Goal: Information Seeking & Learning: Learn about a topic

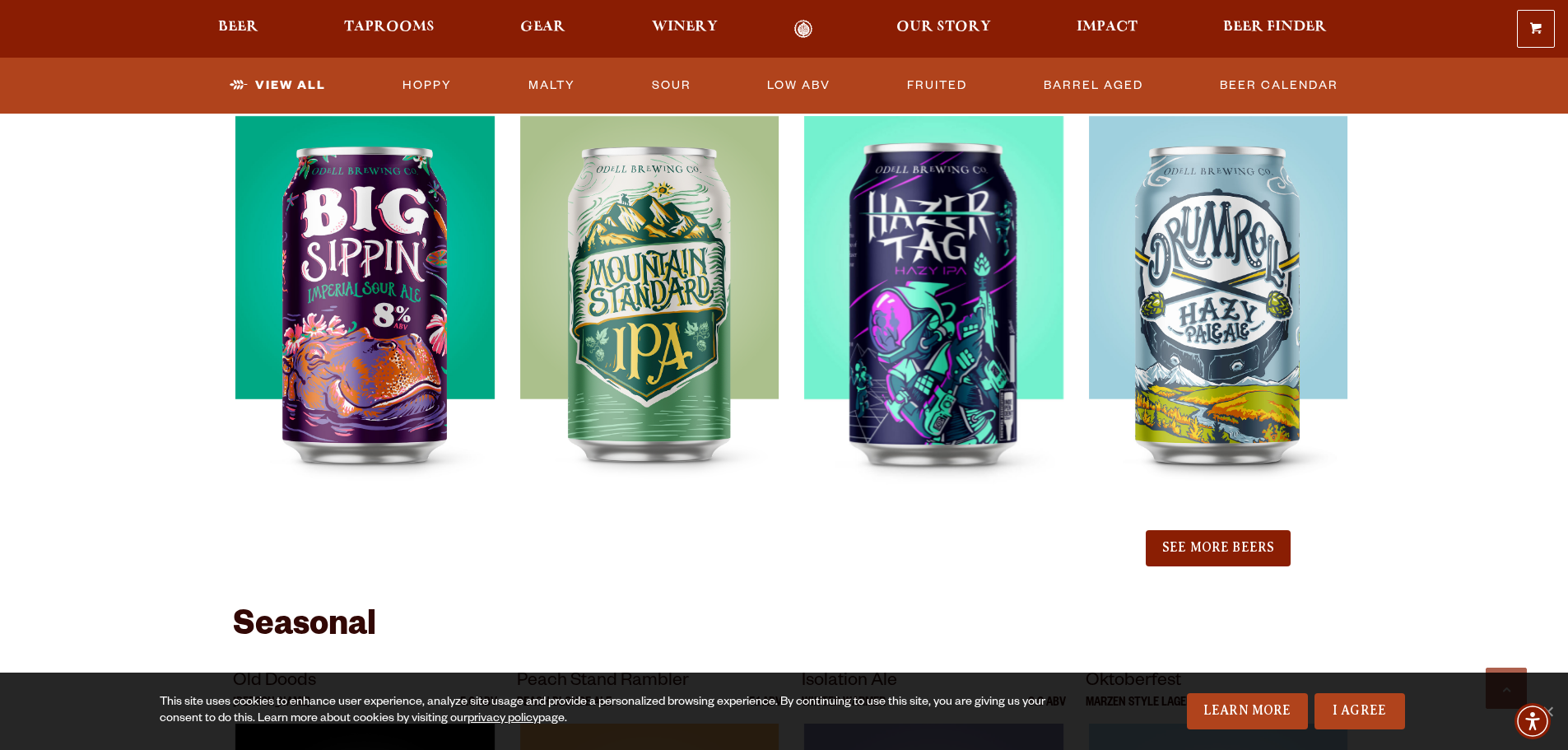
scroll to position [1893, 0]
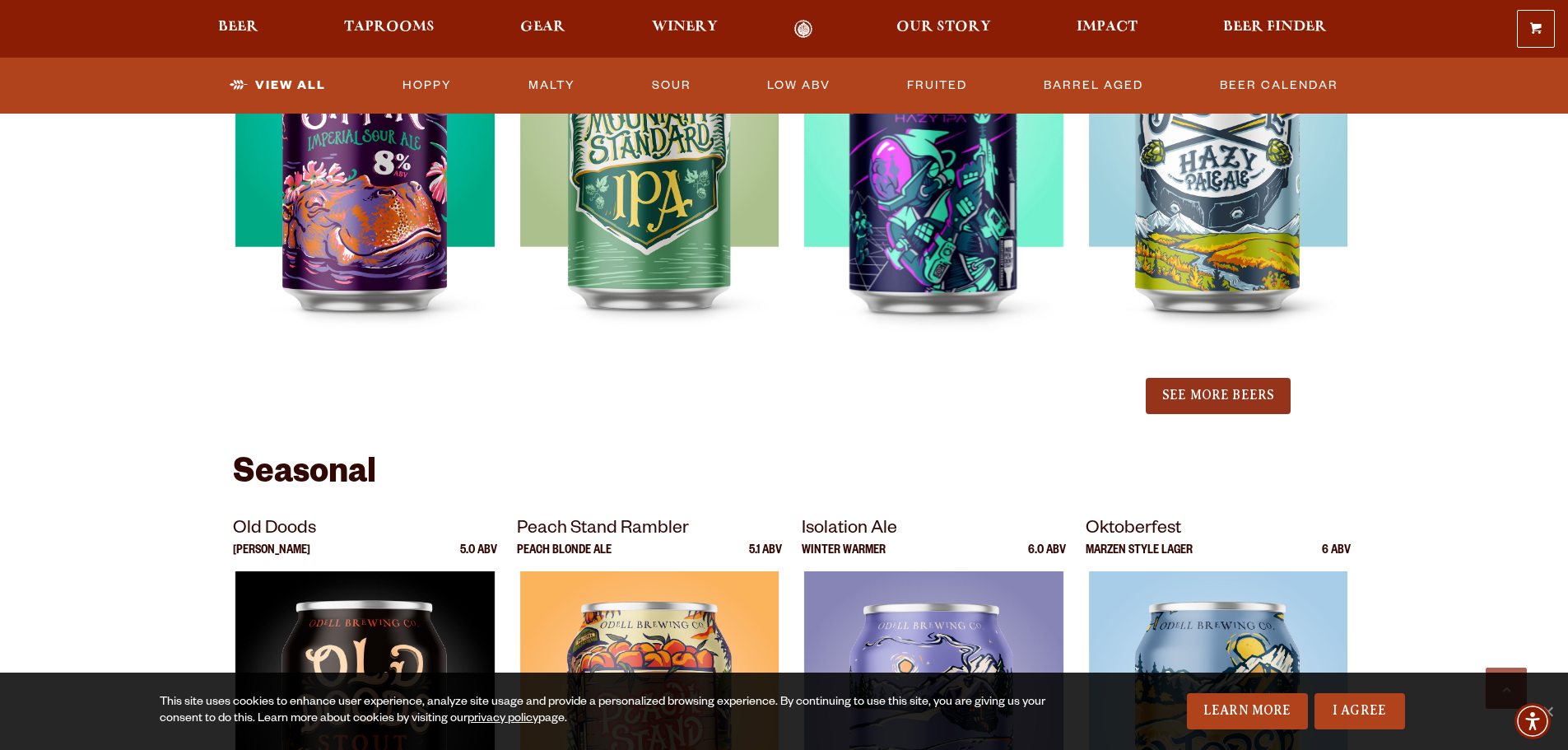
click at [1244, 389] on button "See More Beers" at bounding box center [1217, 396] width 145 height 36
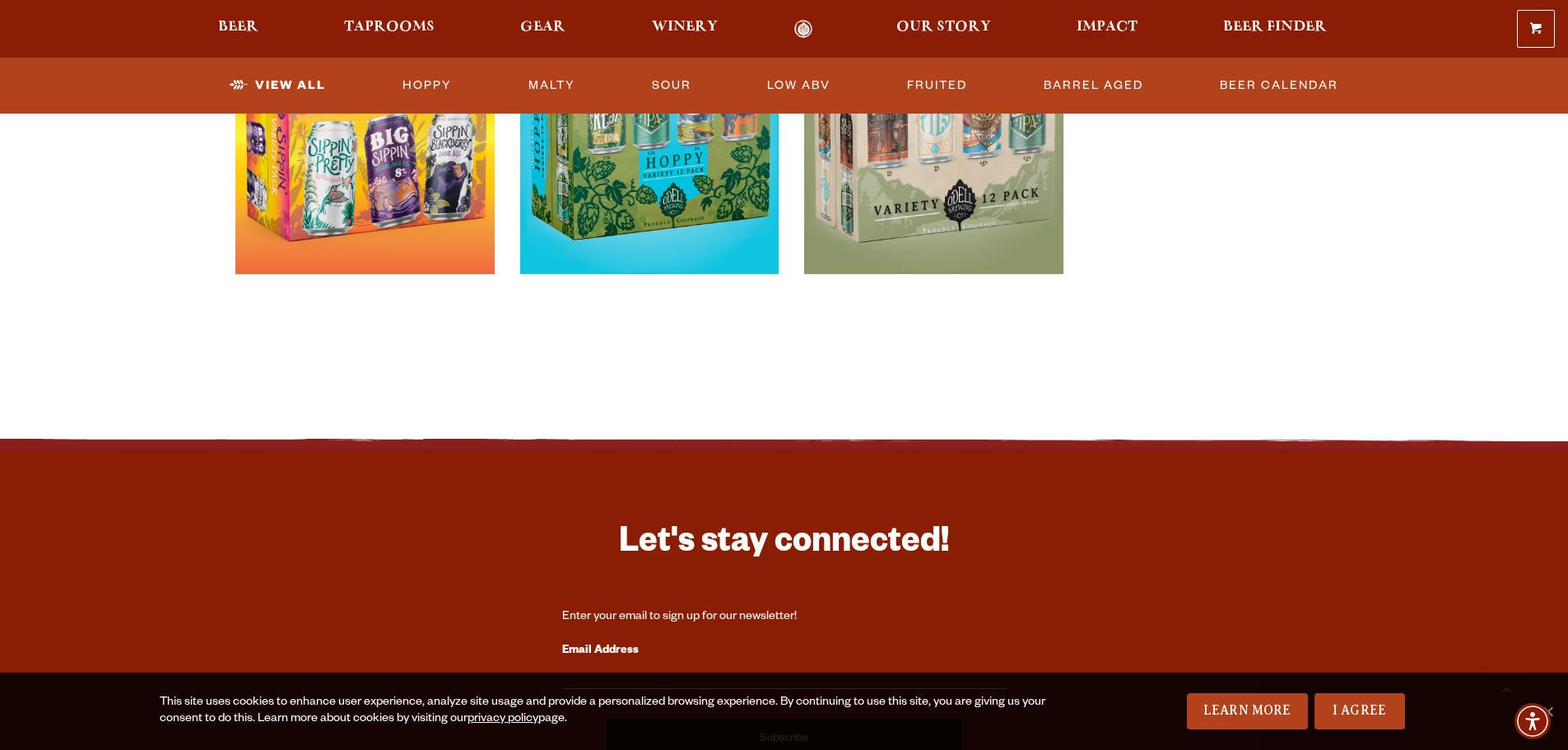
scroll to position [3787, 0]
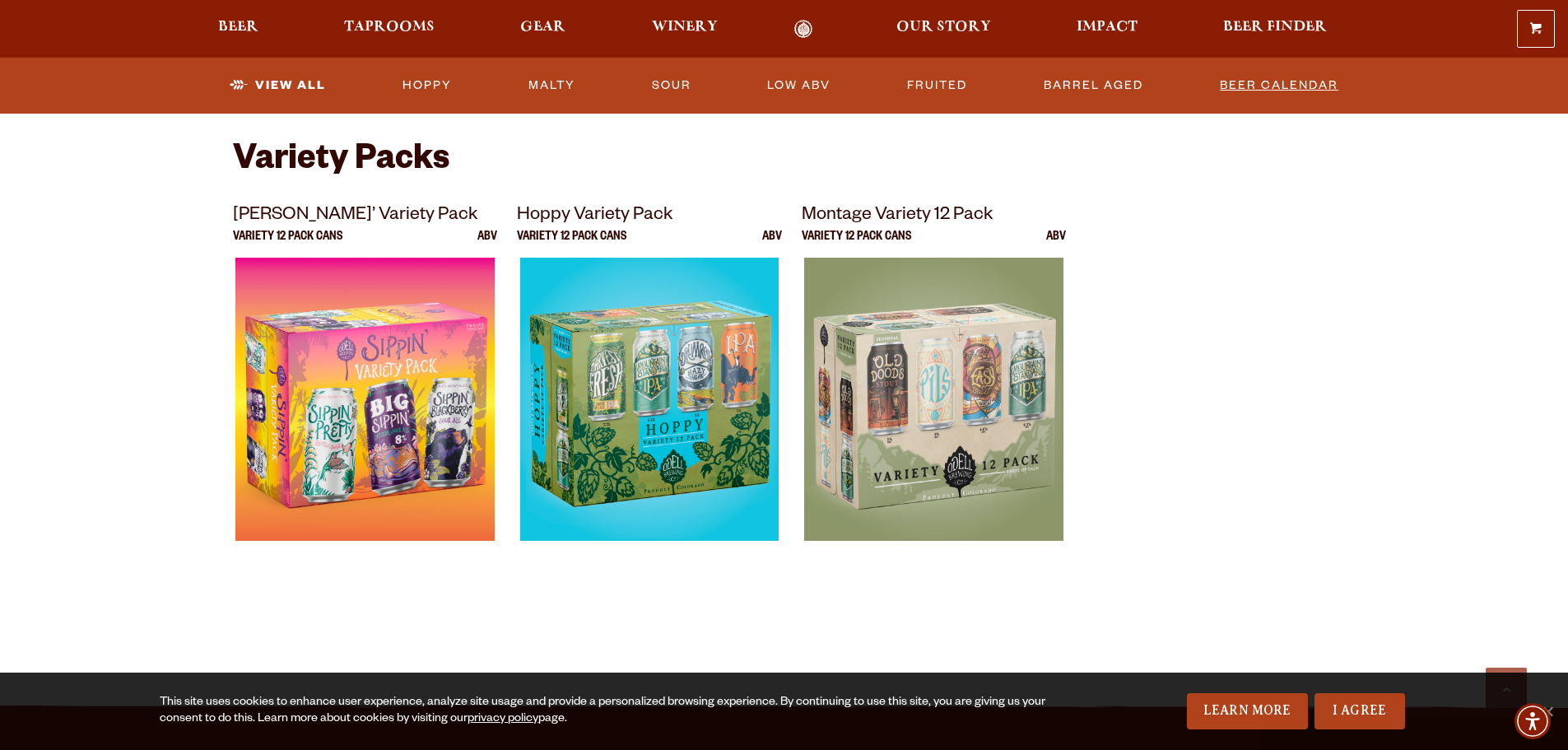
click at [1286, 88] on link "Beer Calendar" at bounding box center [1279, 86] width 132 height 38
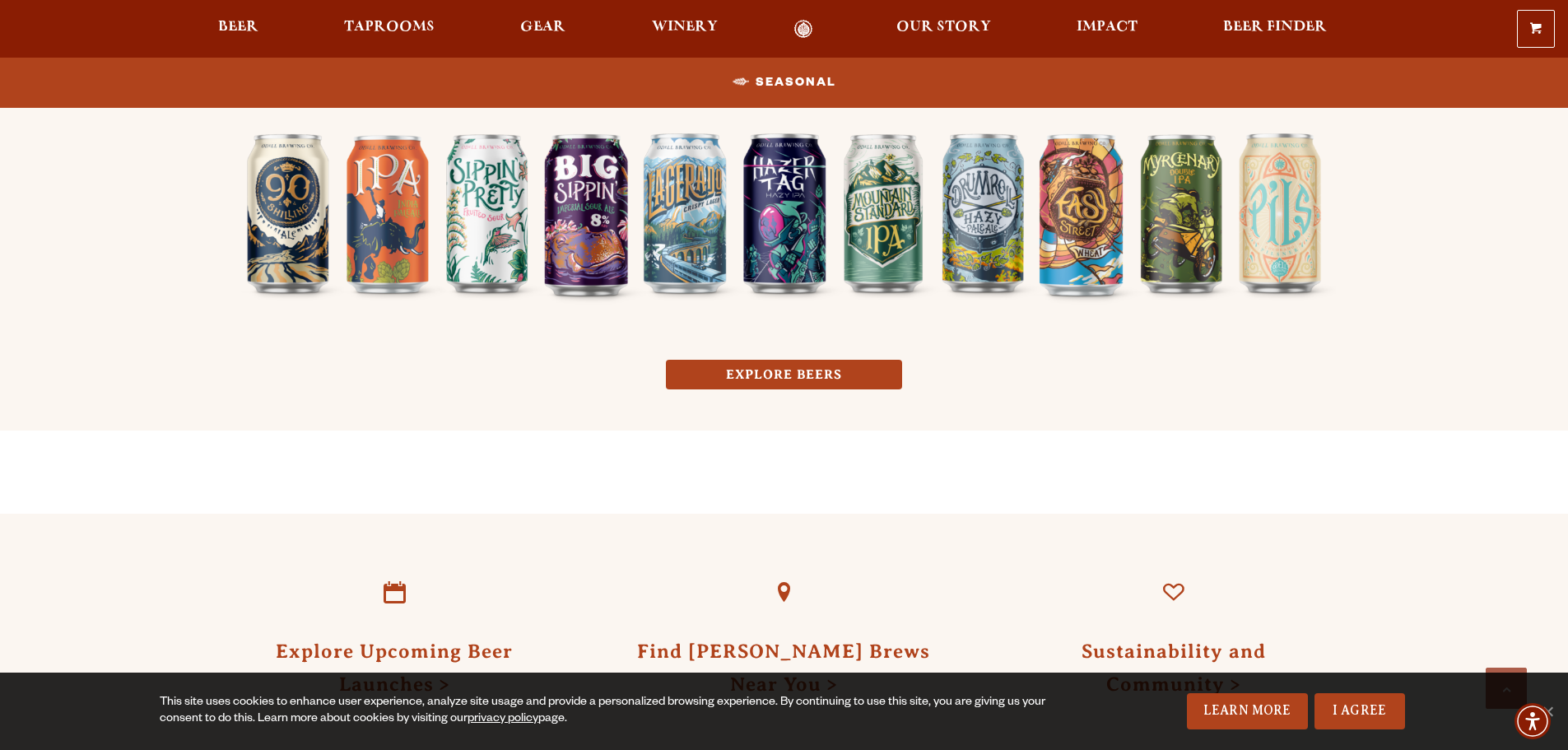
scroll to position [1235, 0]
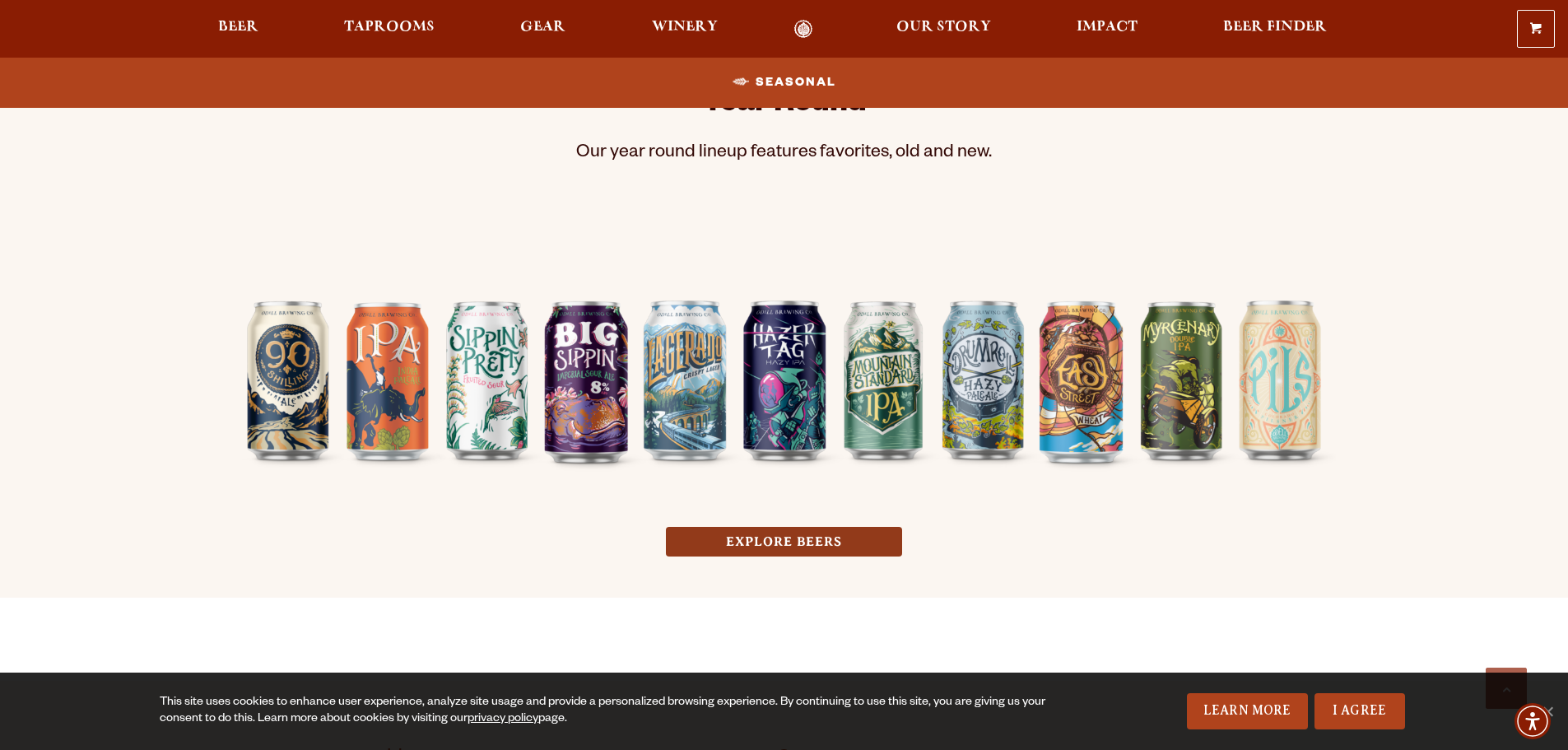
click at [817, 543] on link "EXPLORE BEERS" at bounding box center [784, 542] width 236 height 30
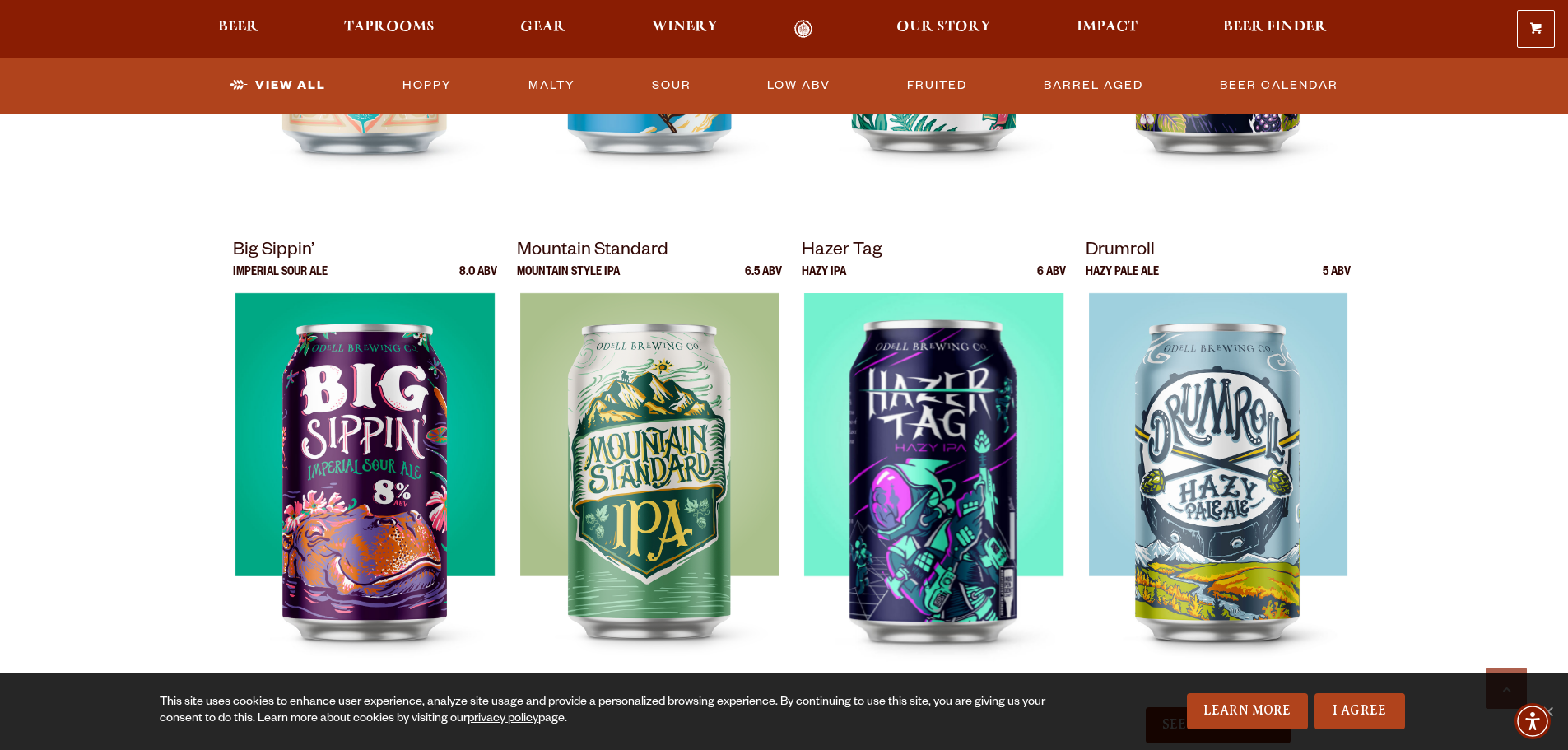
scroll to position [1976, 0]
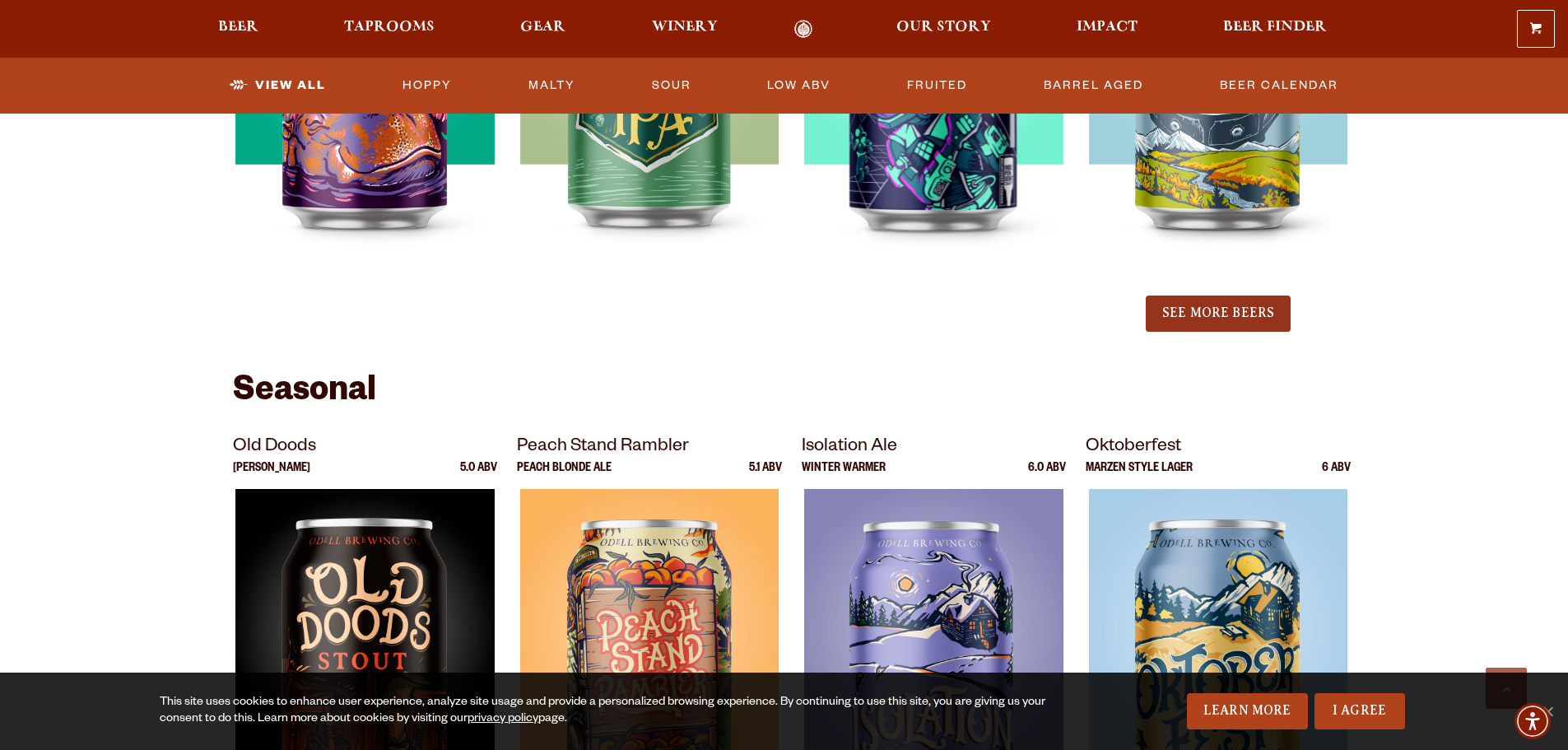
click at [1207, 318] on button "See More Beers" at bounding box center [1217, 313] width 145 height 36
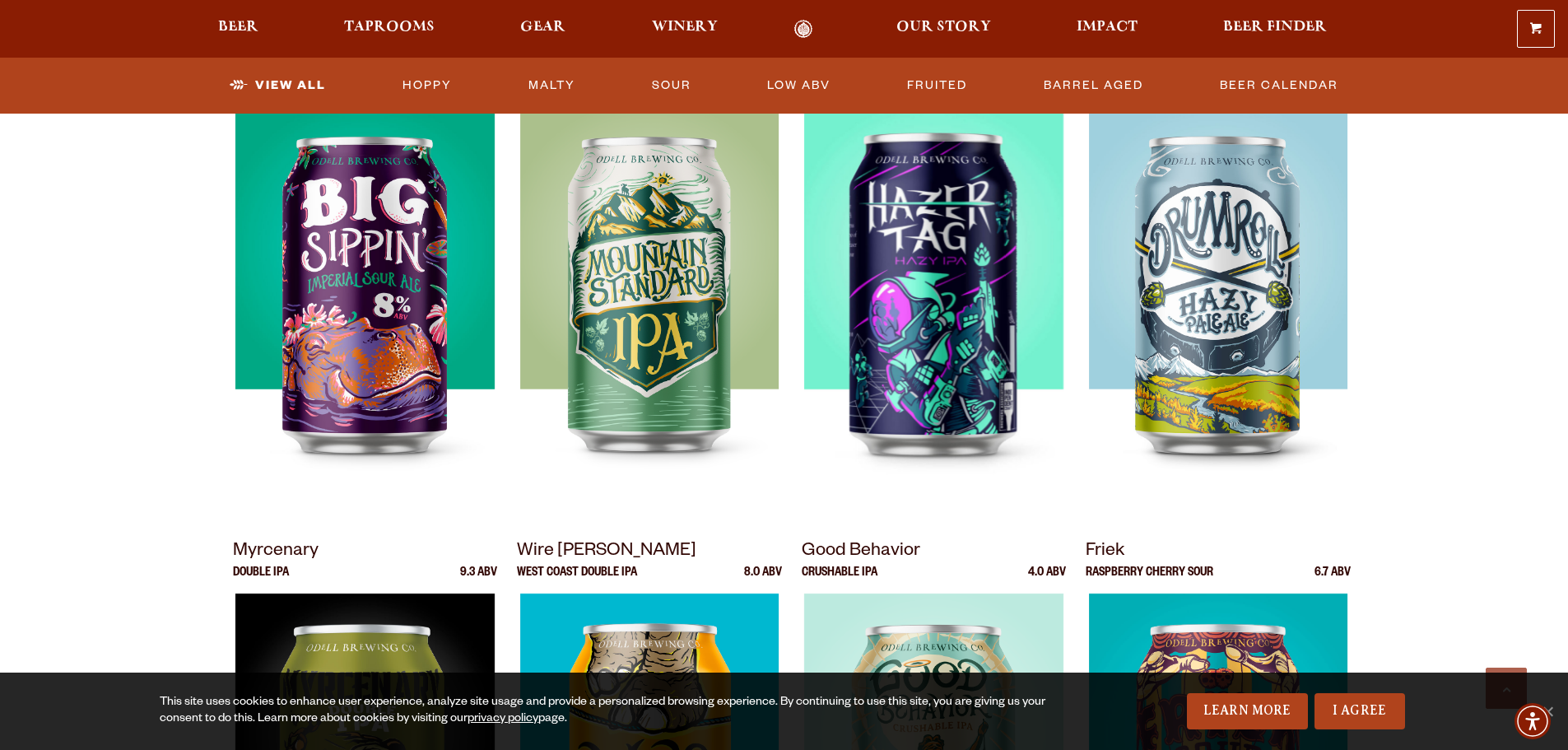
scroll to position [1564, 0]
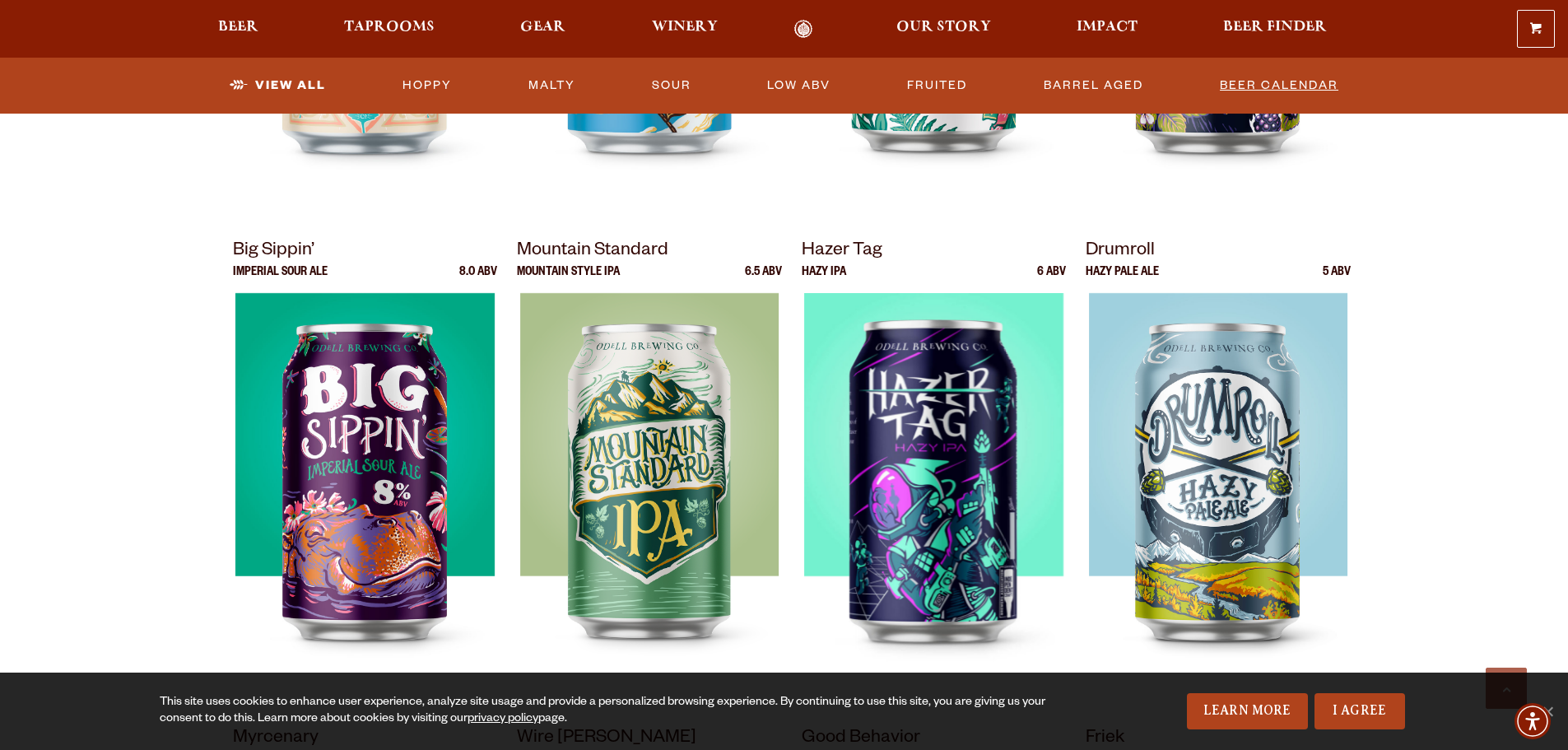
click at [1279, 93] on link "Beer Calendar" at bounding box center [1279, 86] width 132 height 38
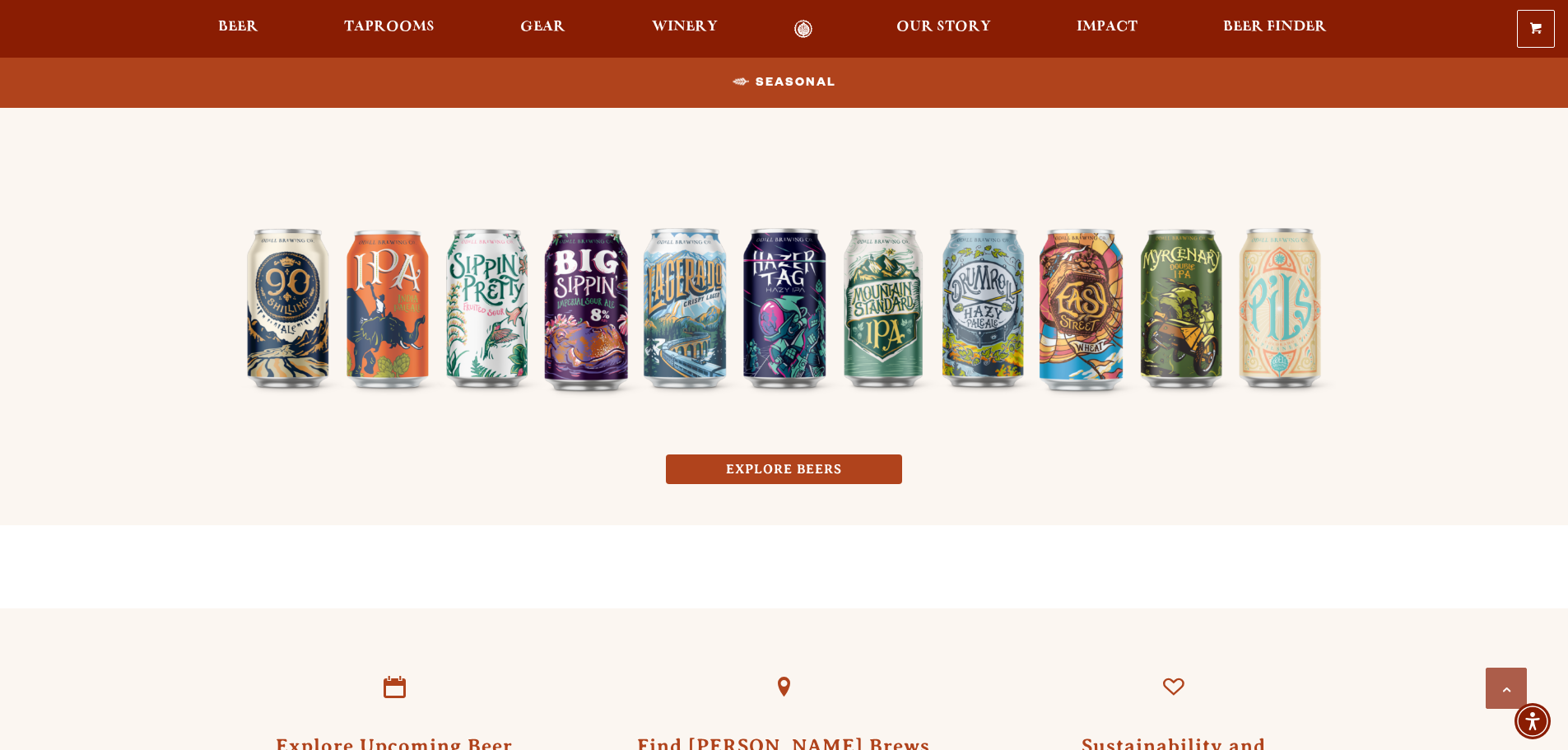
scroll to position [1317, 0]
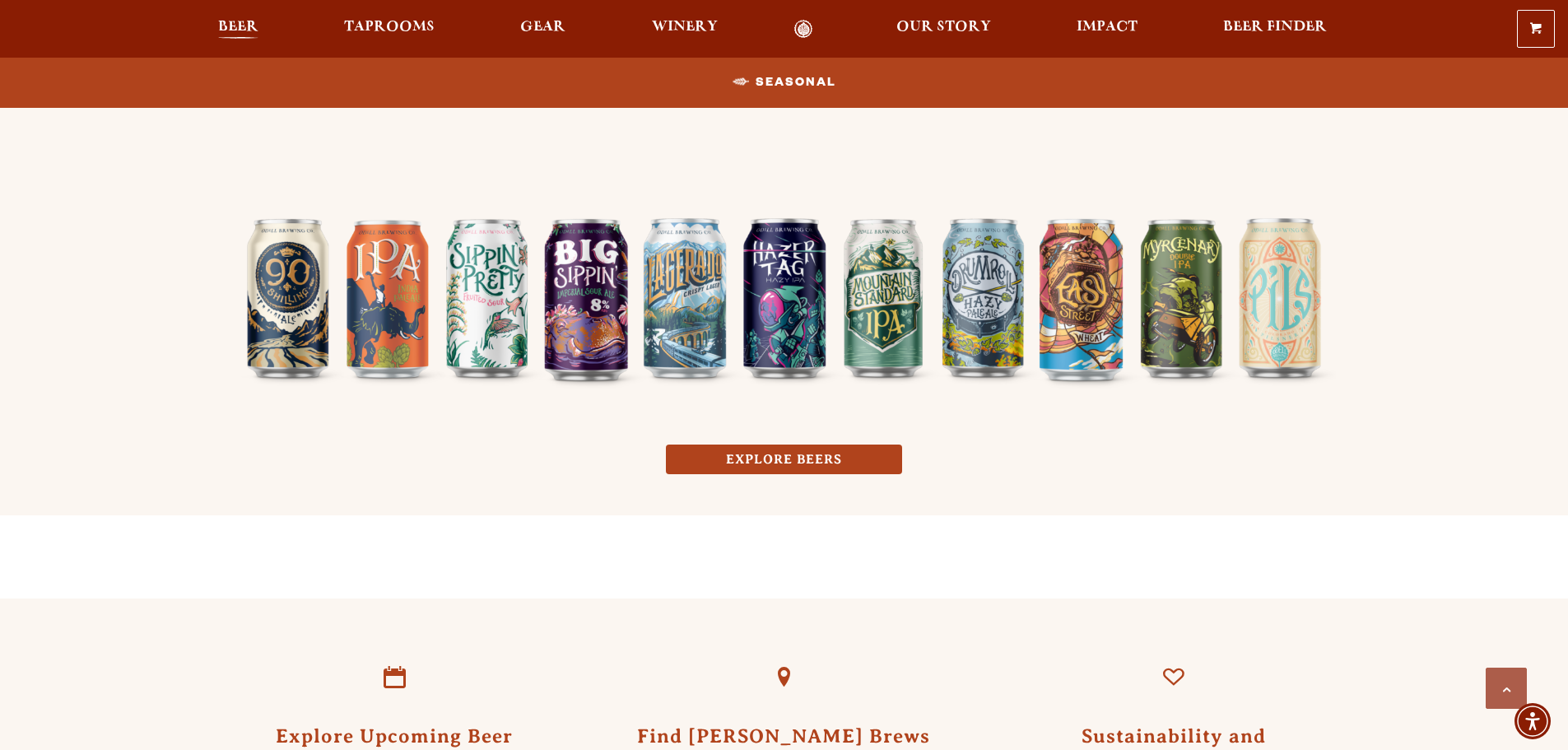
click at [235, 24] on span "Beer" at bounding box center [238, 27] width 40 height 13
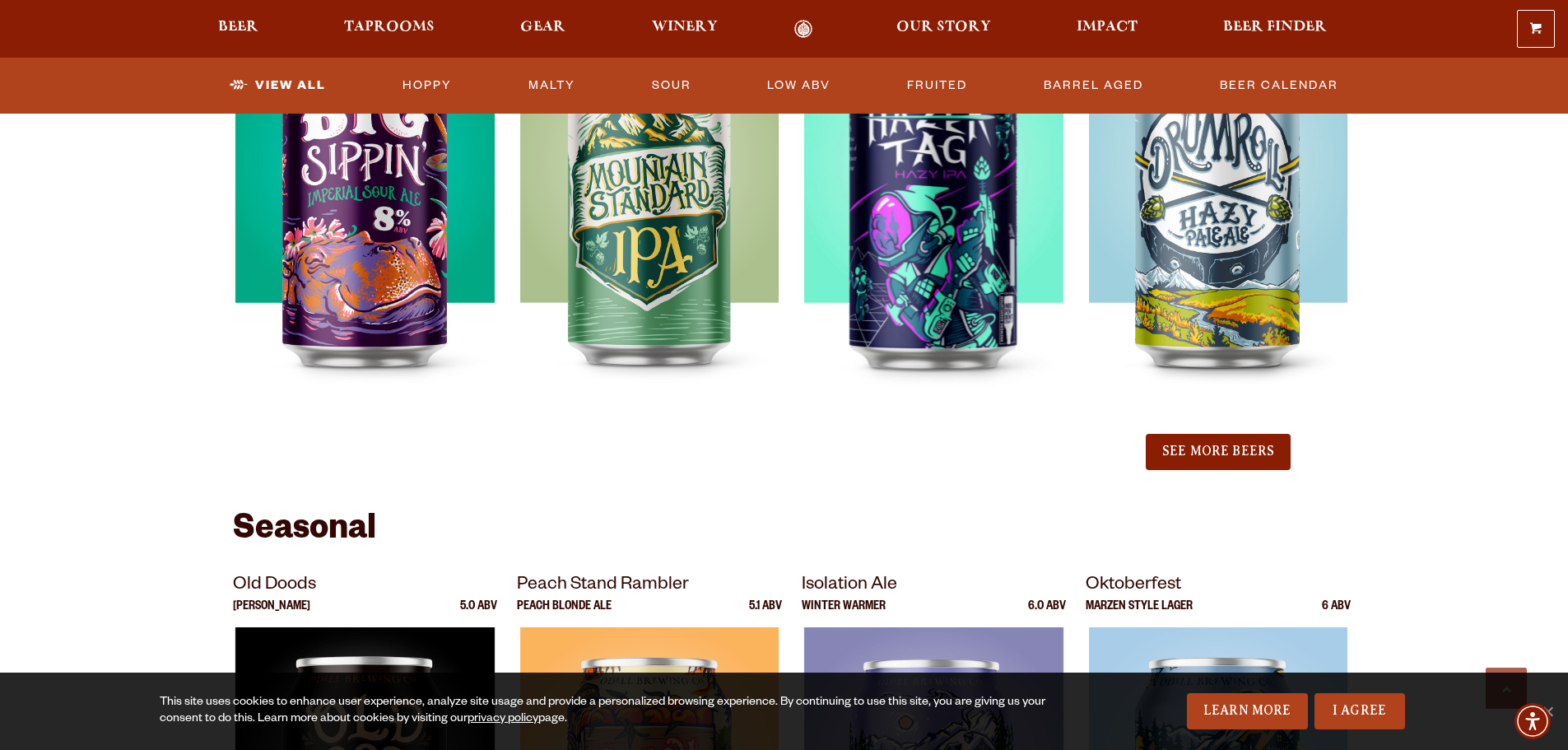
scroll to position [1893, 0]
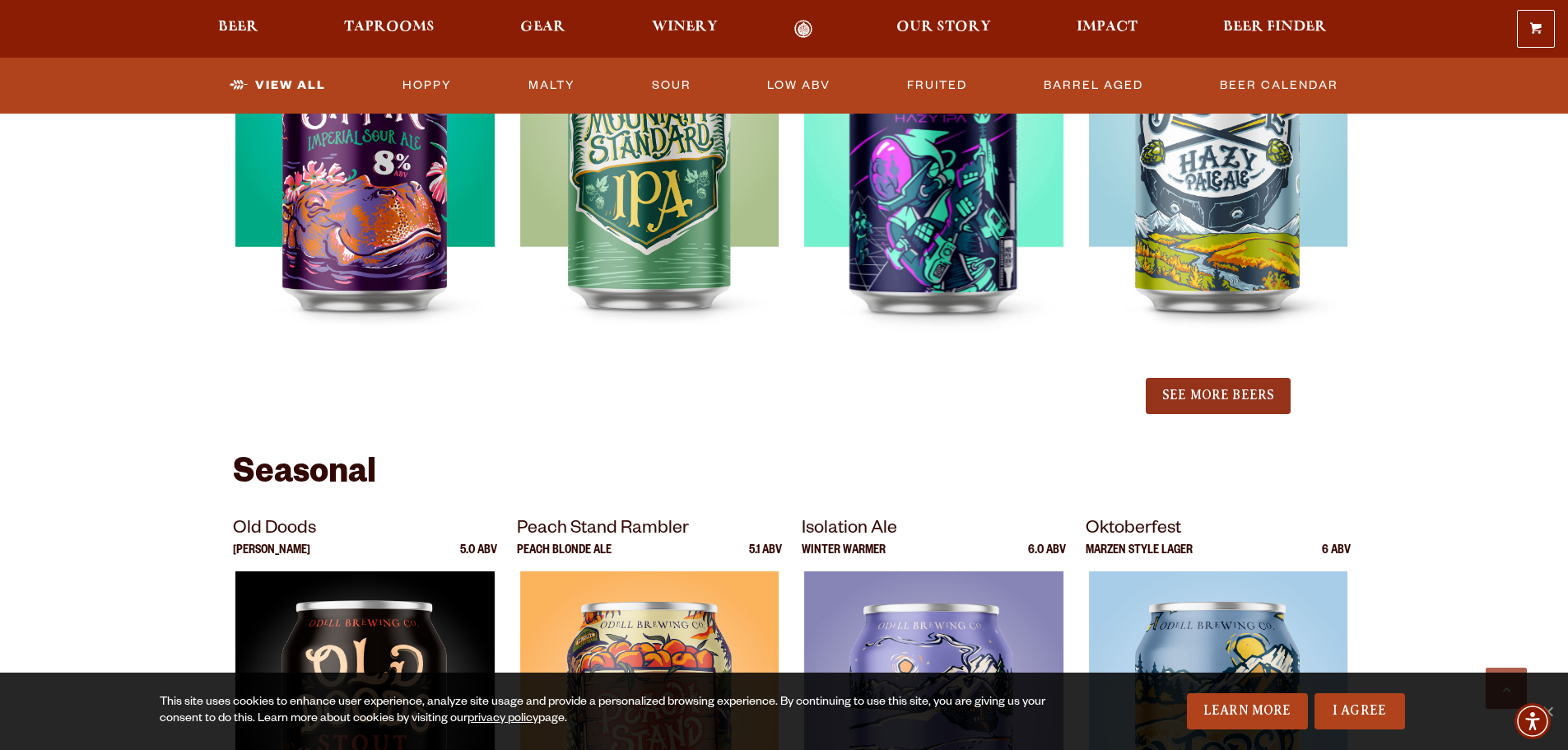
click at [1243, 394] on button "See More Beers" at bounding box center [1217, 396] width 145 height 36
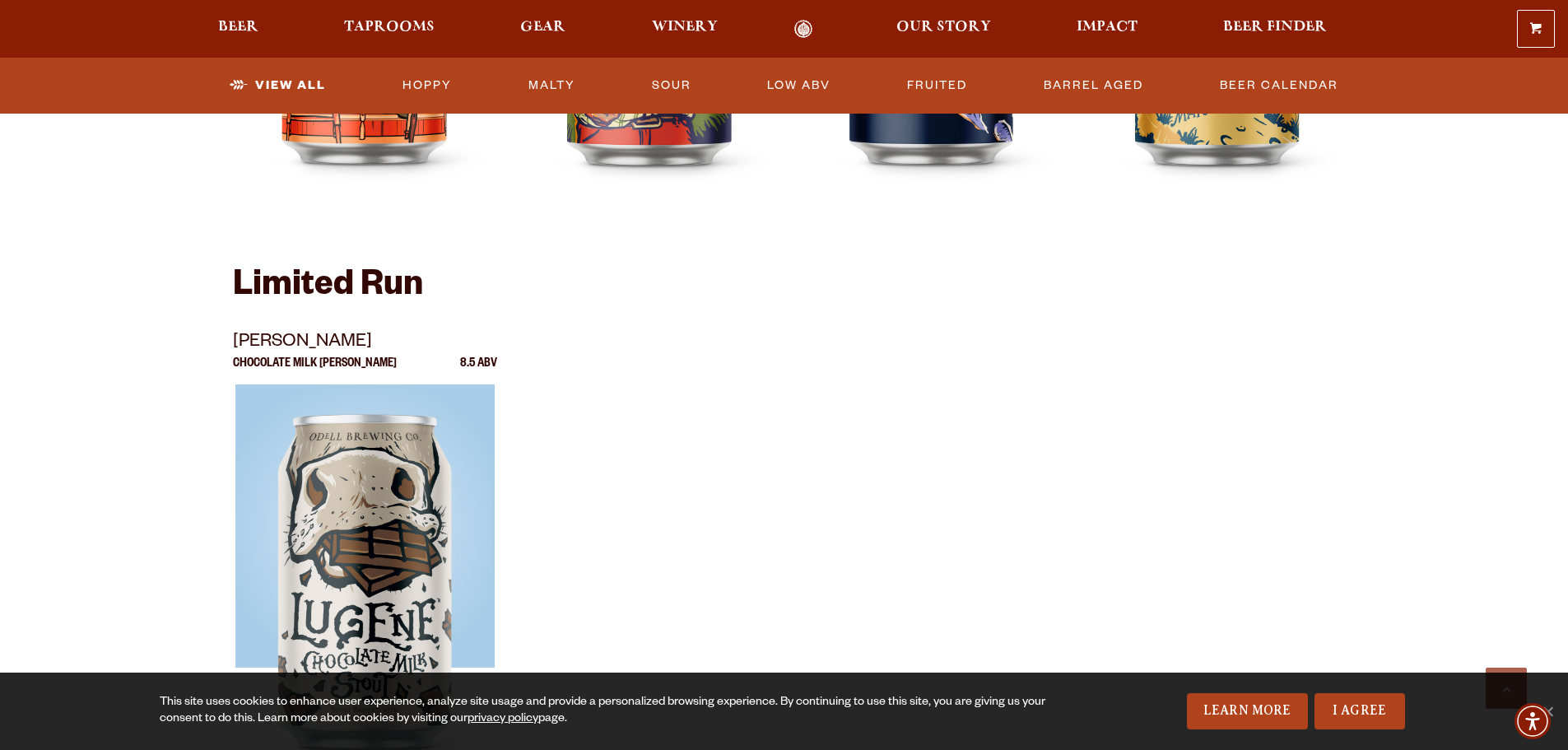
scroll to position [3128, 0]
